Goal: Check status

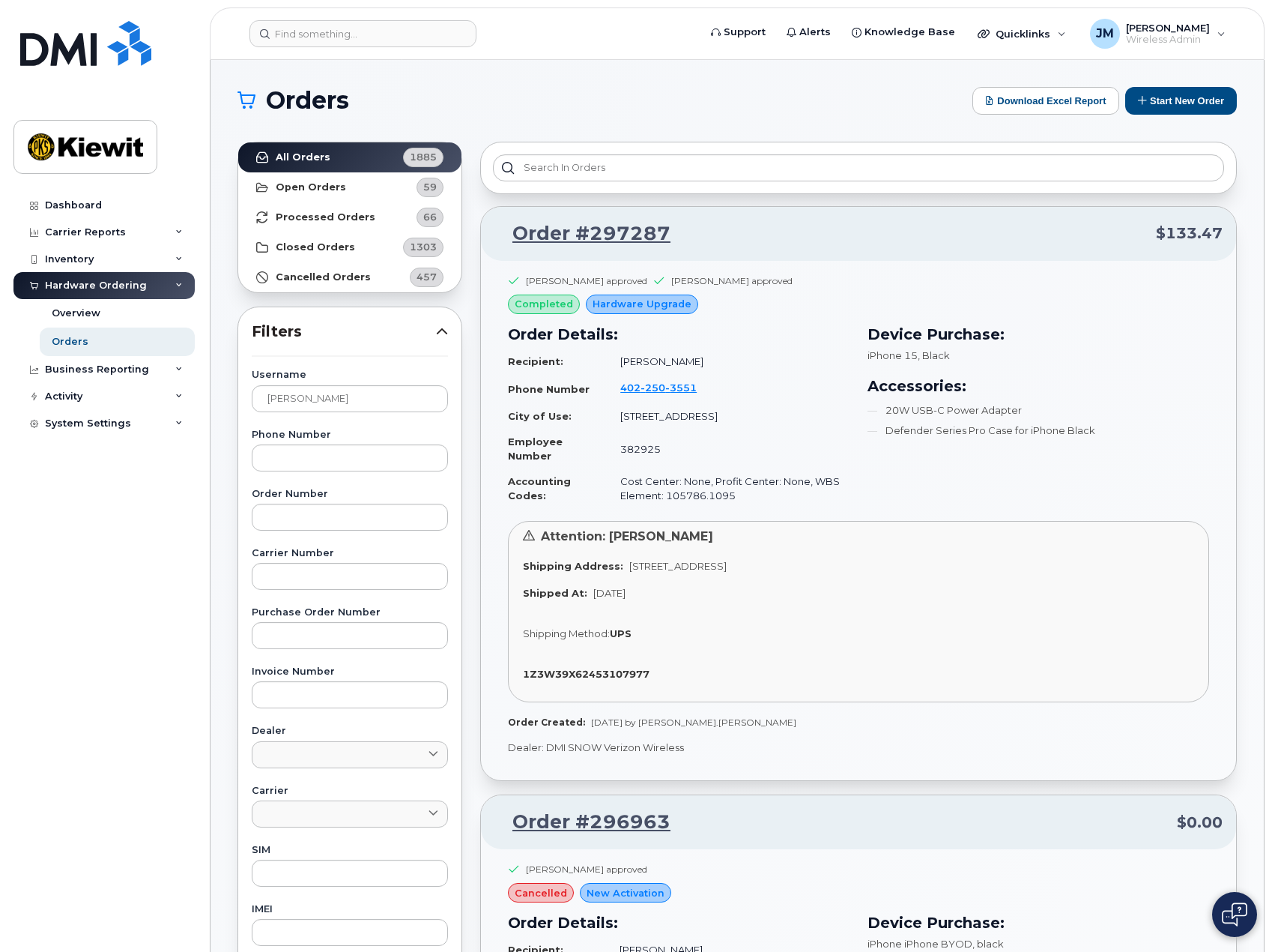
drag, startPoint x: 316, startPoint y: 395, endPoint x: 243, endPoint y: 404, distance: 73.6
click at [243, 404] on div "Username [PERSON_NAME] Phone Number Order Number Carrier Number Purchase Order …" at bounding box center [350, 717] width 233 height 694
type input "[PERSON_NAME]"
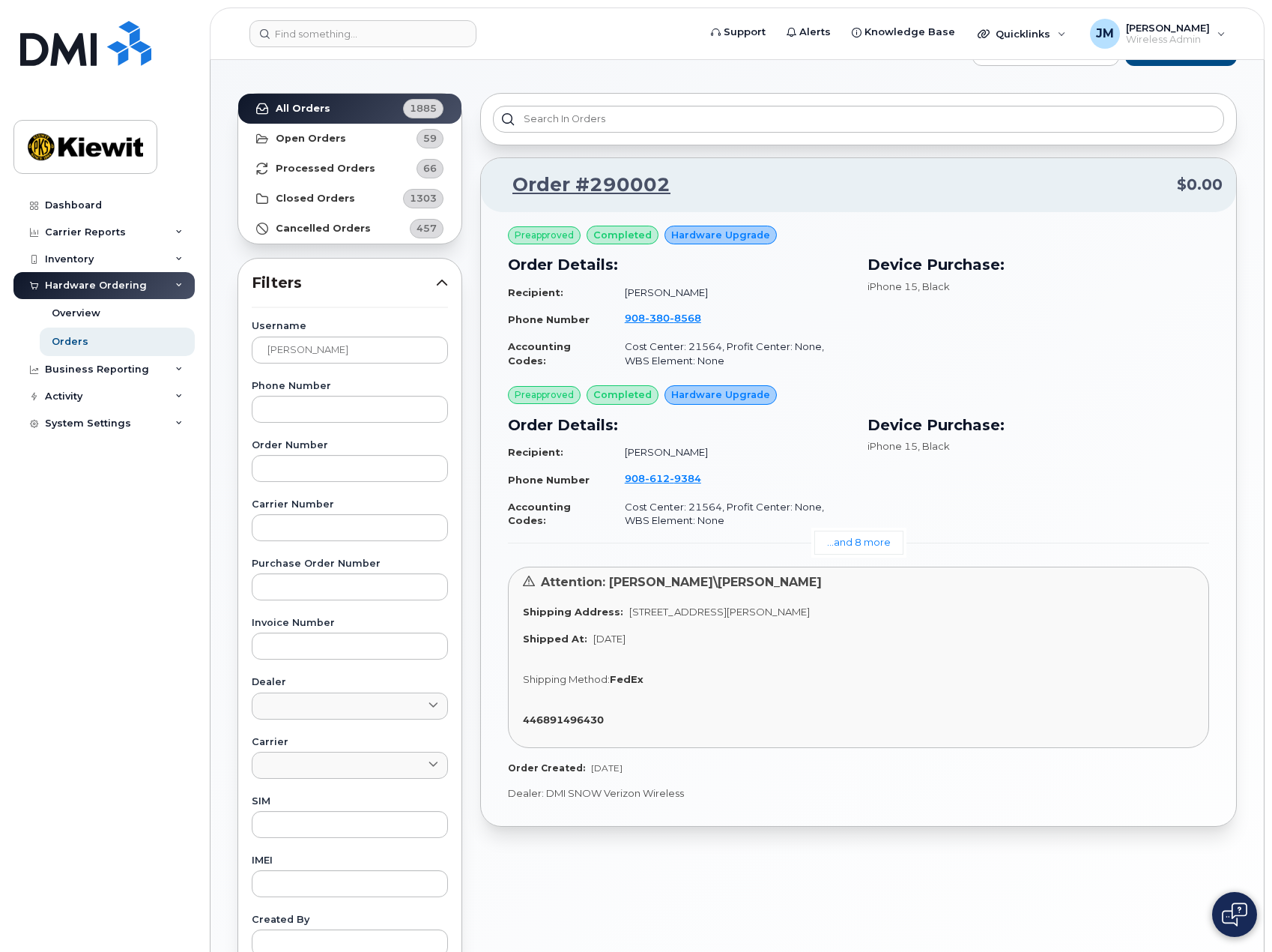
scroll to position [75, 0]
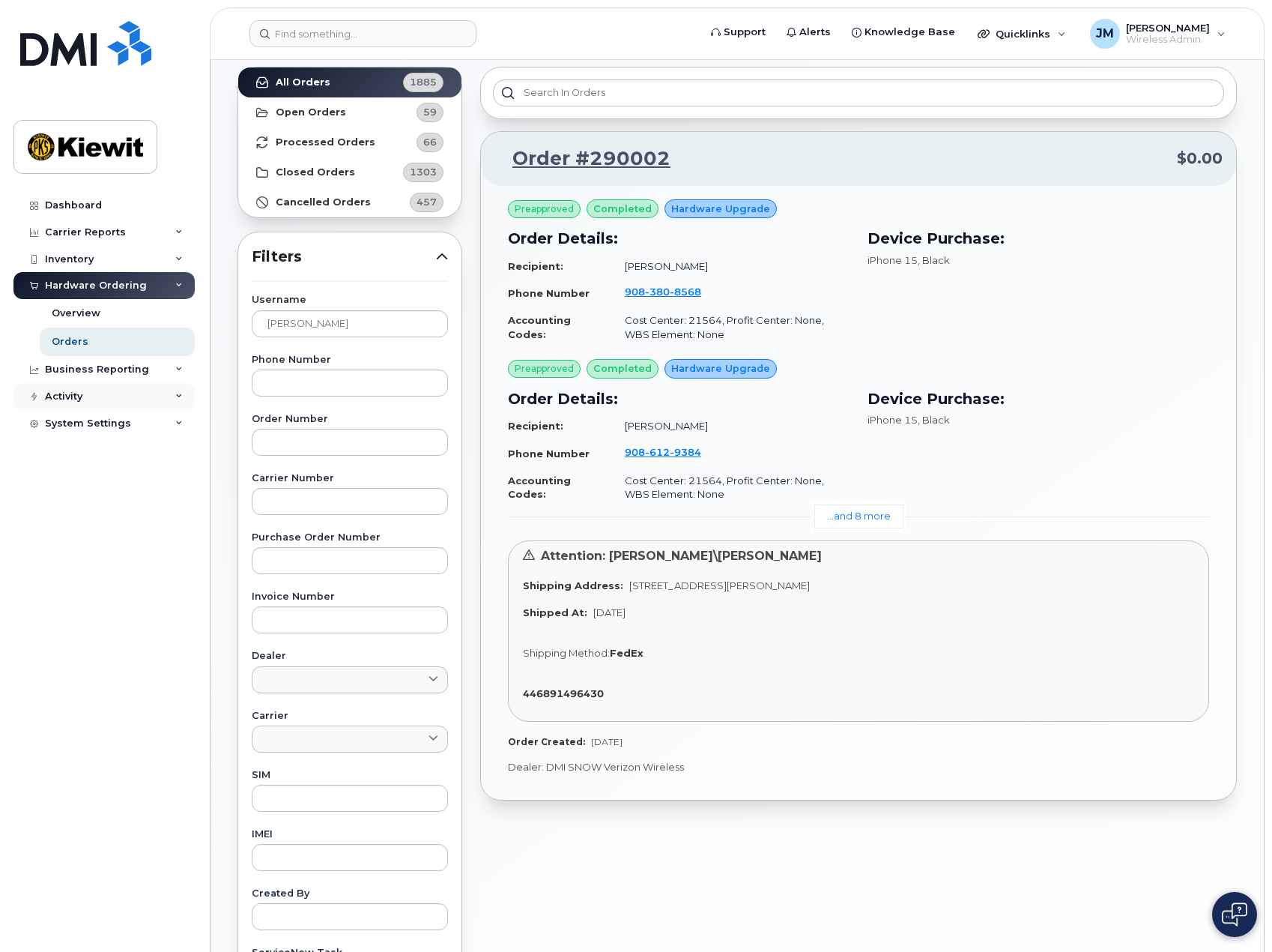
click at [87, 393] on div "Activity" at bounding box center [104, 396] width 181 height 27
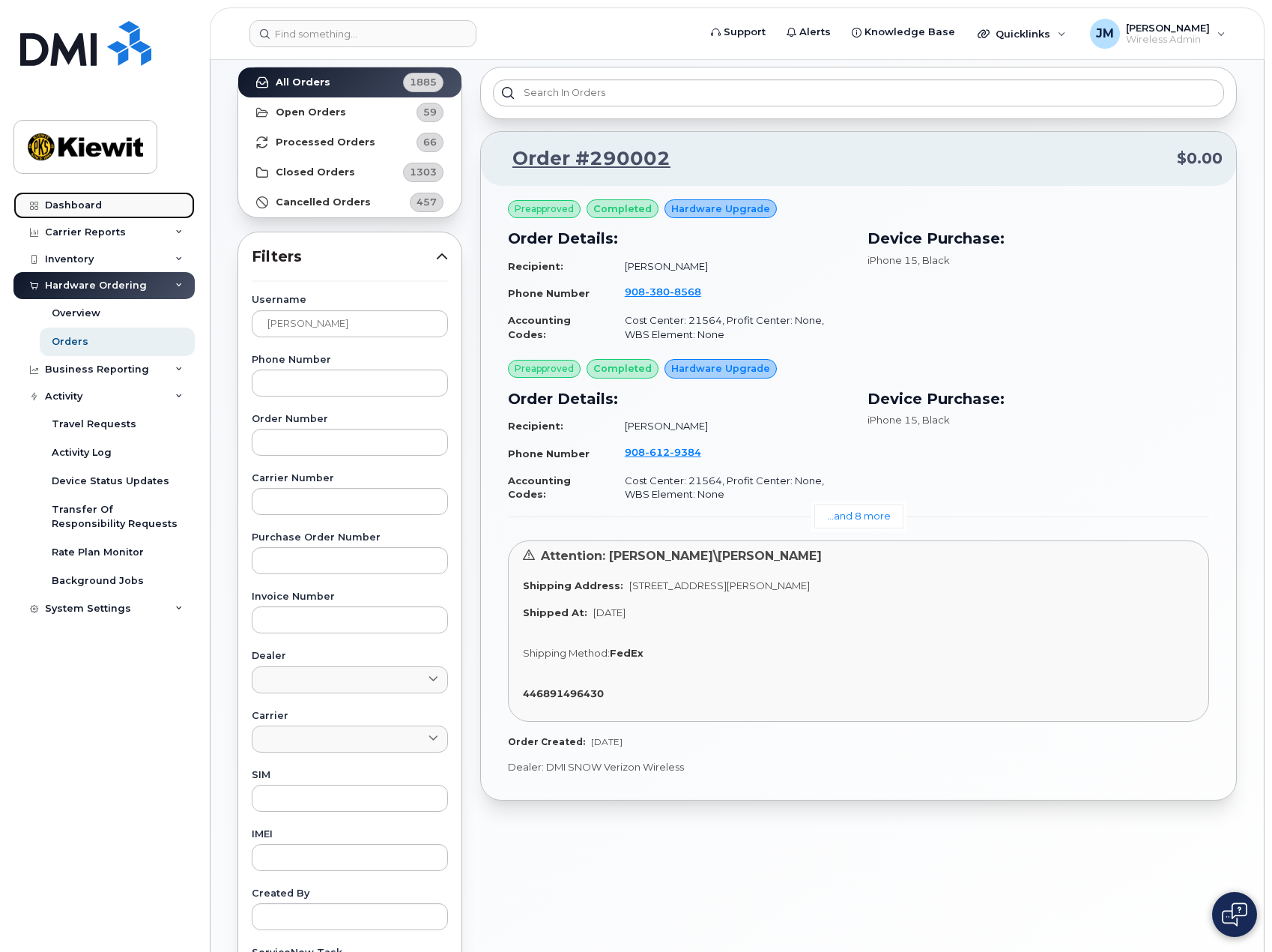
click at [71, 205] on div "Dashboard" at bounding box center [73, 205] width 57 height 12
click at [95, 205] on div "Dashboard" at bounding box center [73, 205] width 57 height 12
